Goal: Check status: Check status

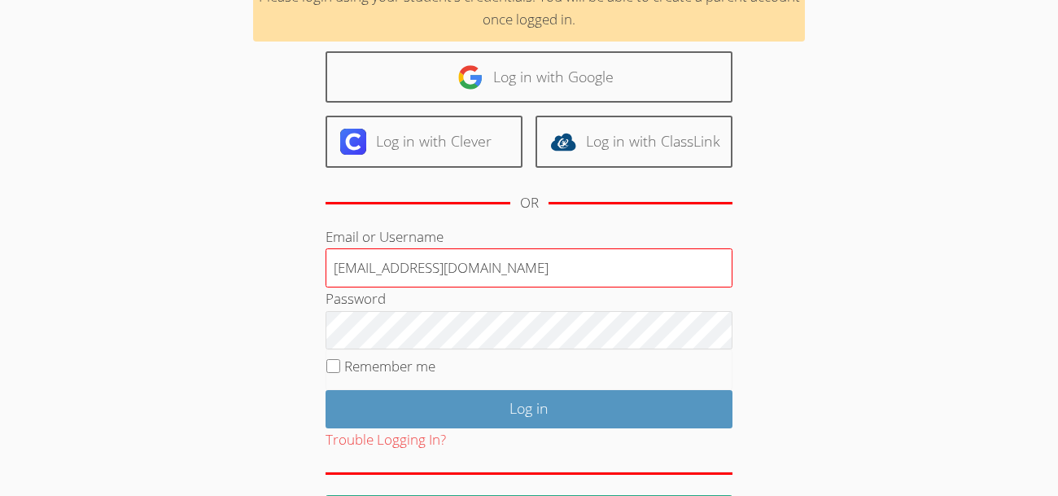
scroll to position [156, 0]
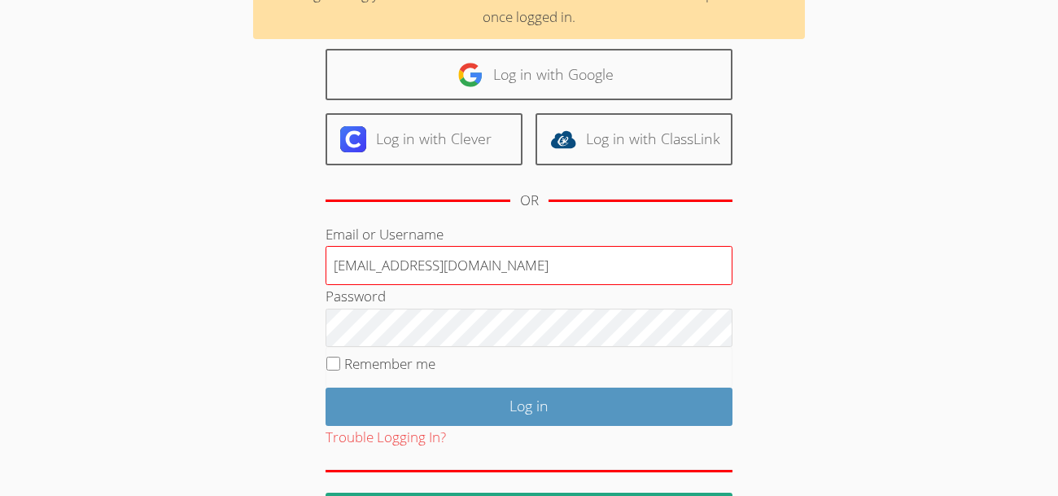
type input "[EMAIL_ADDRESS][DOMAIN_NAME]"
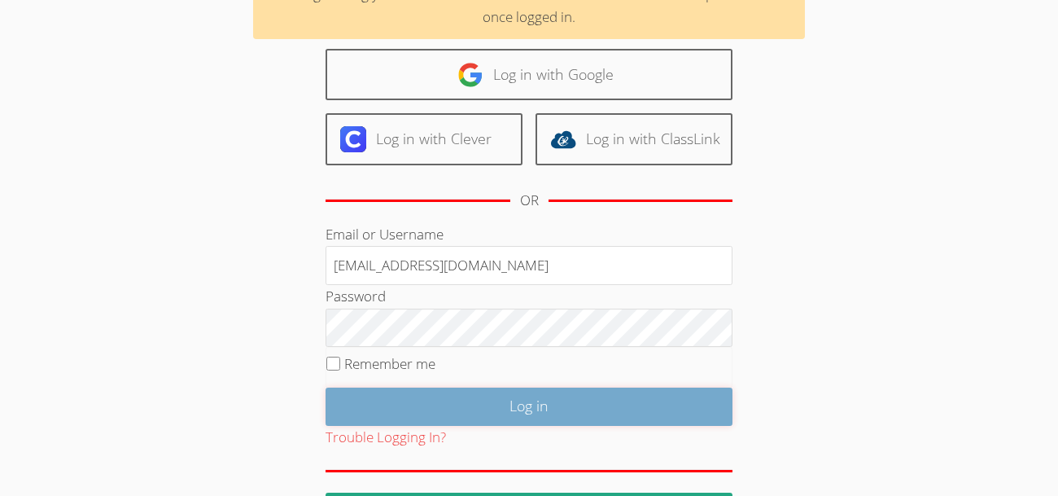
click at [557, 388] on input "Log in" at bounding box center [529, 406] width 407 height 38
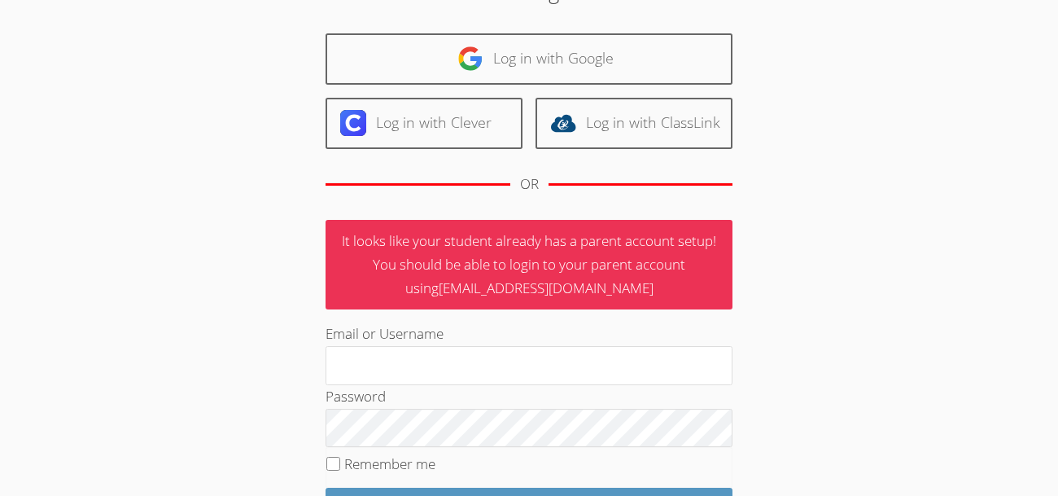
scroll to position [98, 0]
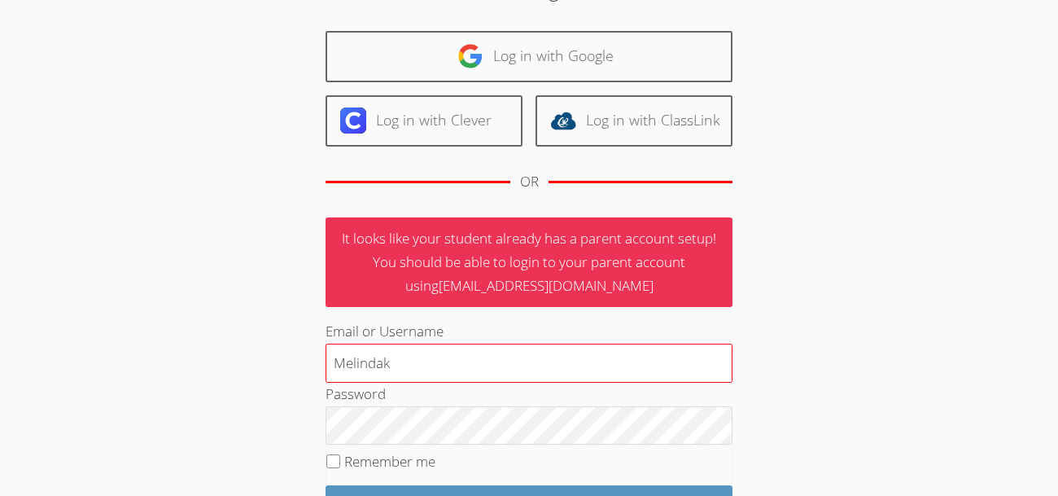
click at [345, 363] on input "Melindak" at bounding box center [529, 362] width 407 height 39
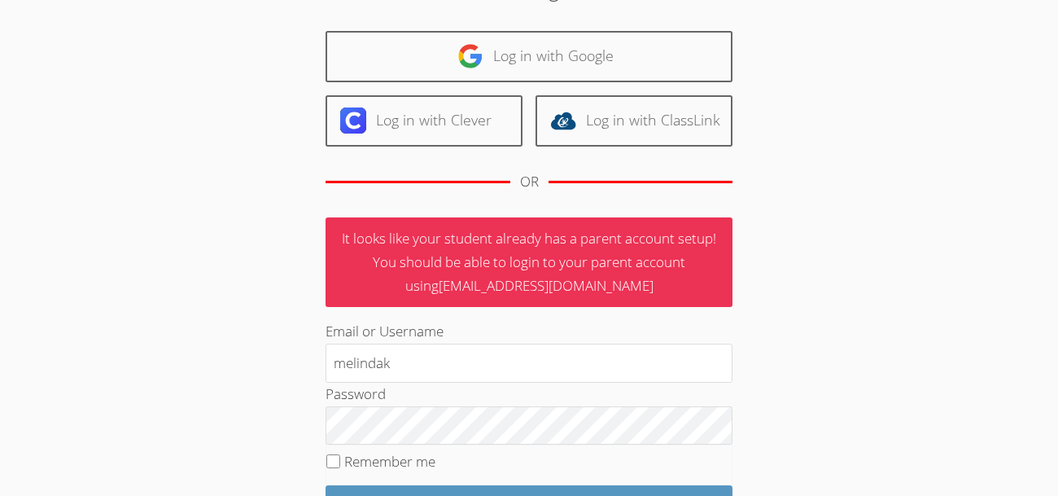
type input "melindak"
click at [387, 487] on input "Log in" at bounding box center [529, 504] width 407 height 38
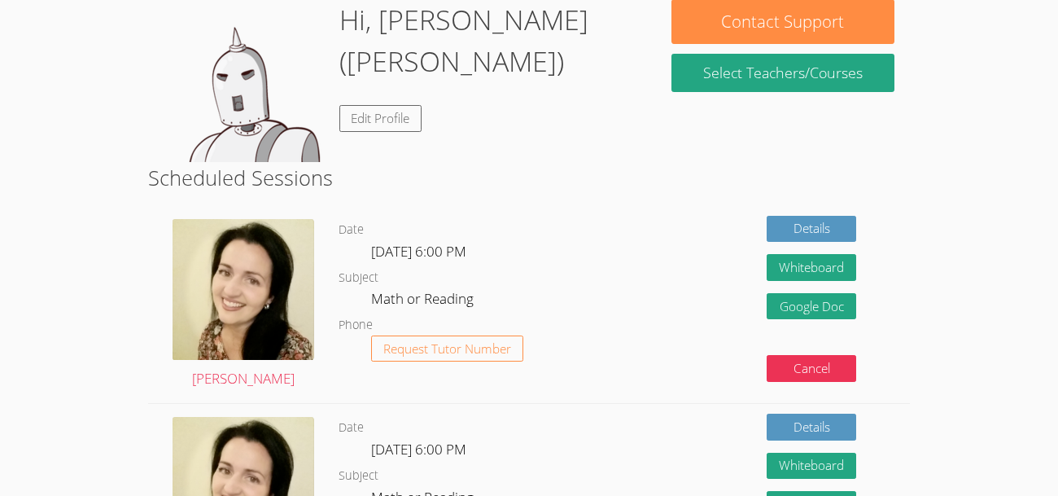
scroll to position [159, 0]
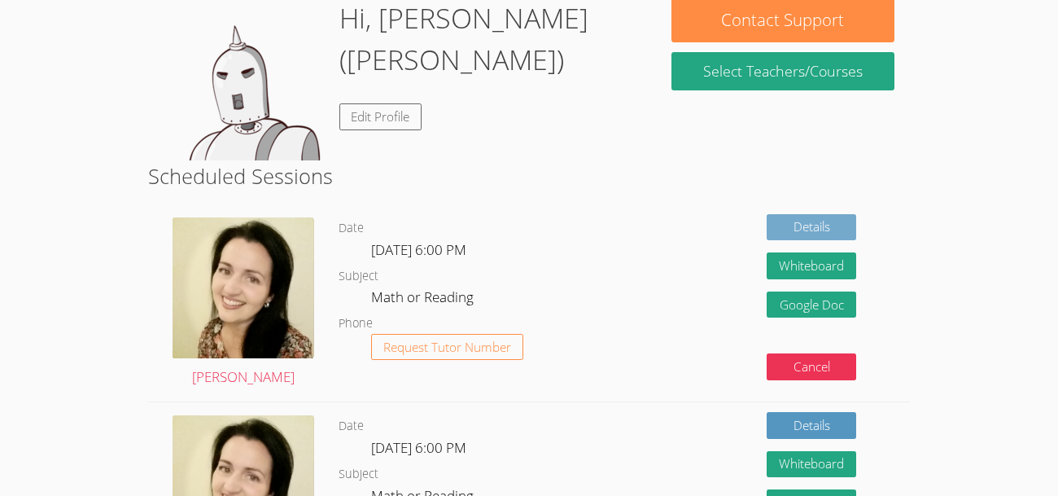
click at [814, 221] on link "Details" at bounding box center [812, 227] width 90 height 27
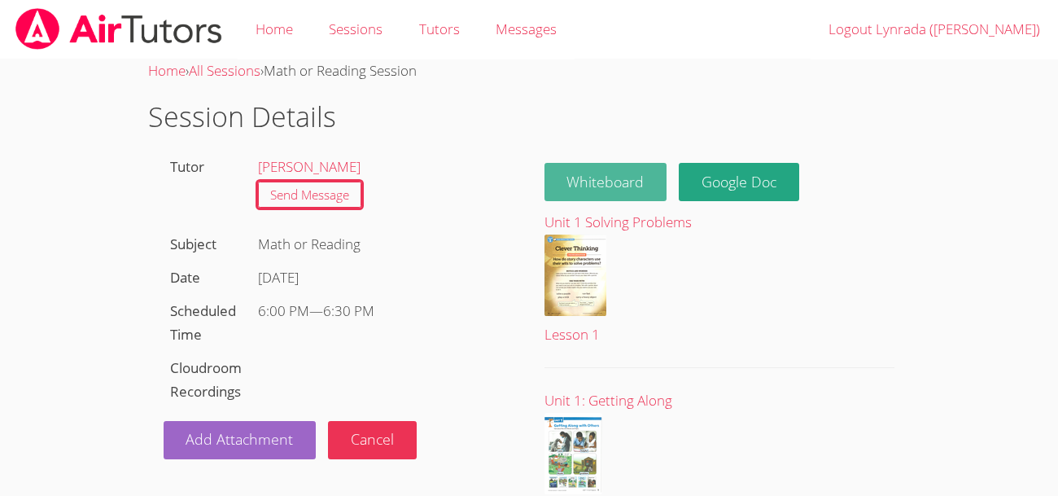
click at [624, 191] on button "Whiteboard" at bounding box center [605, 182] width 123 height 38
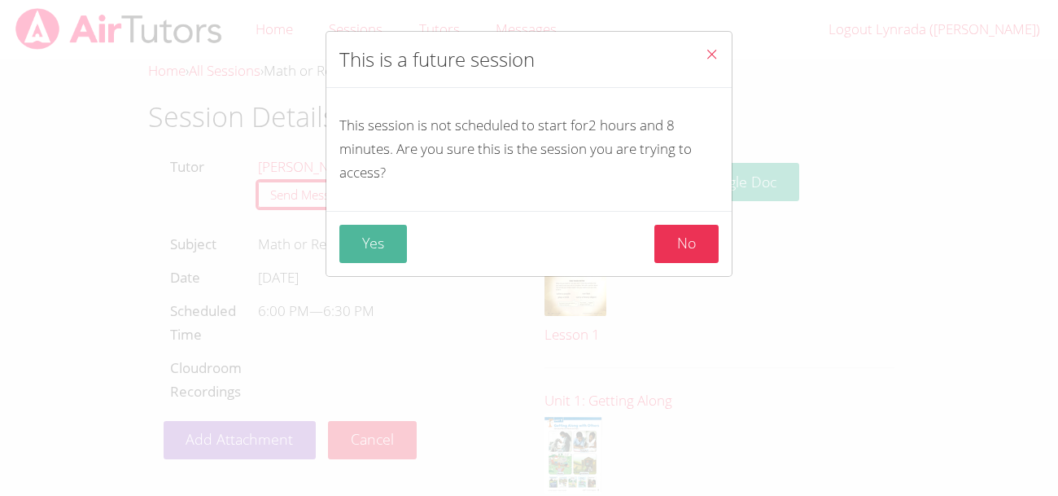
click at [403, 240] on button "Yes" at bounding box center [373, 244] width 68 height 38
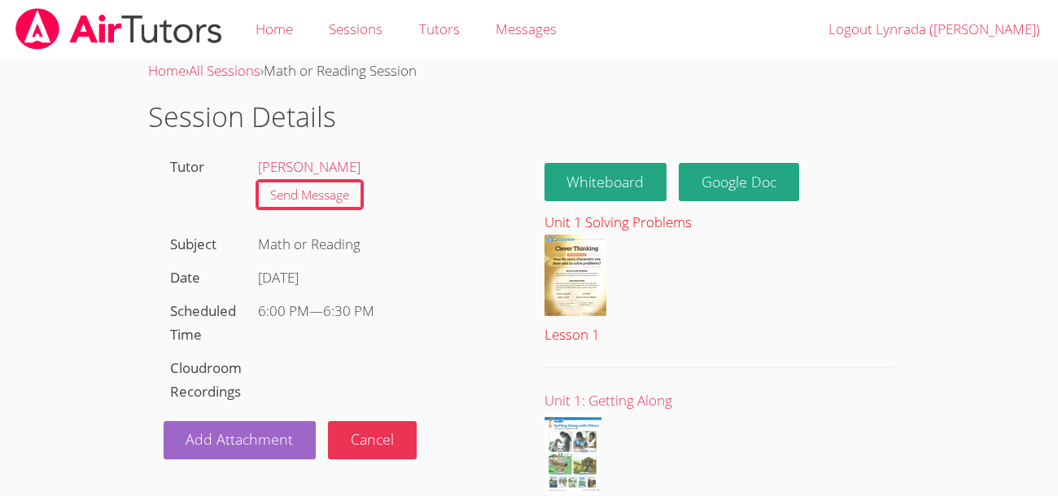
click at [579, 275] on img at bounding box center [575, 274] width 62 height 81
